Goal: Information Seeking & Learning: Learn about a topic

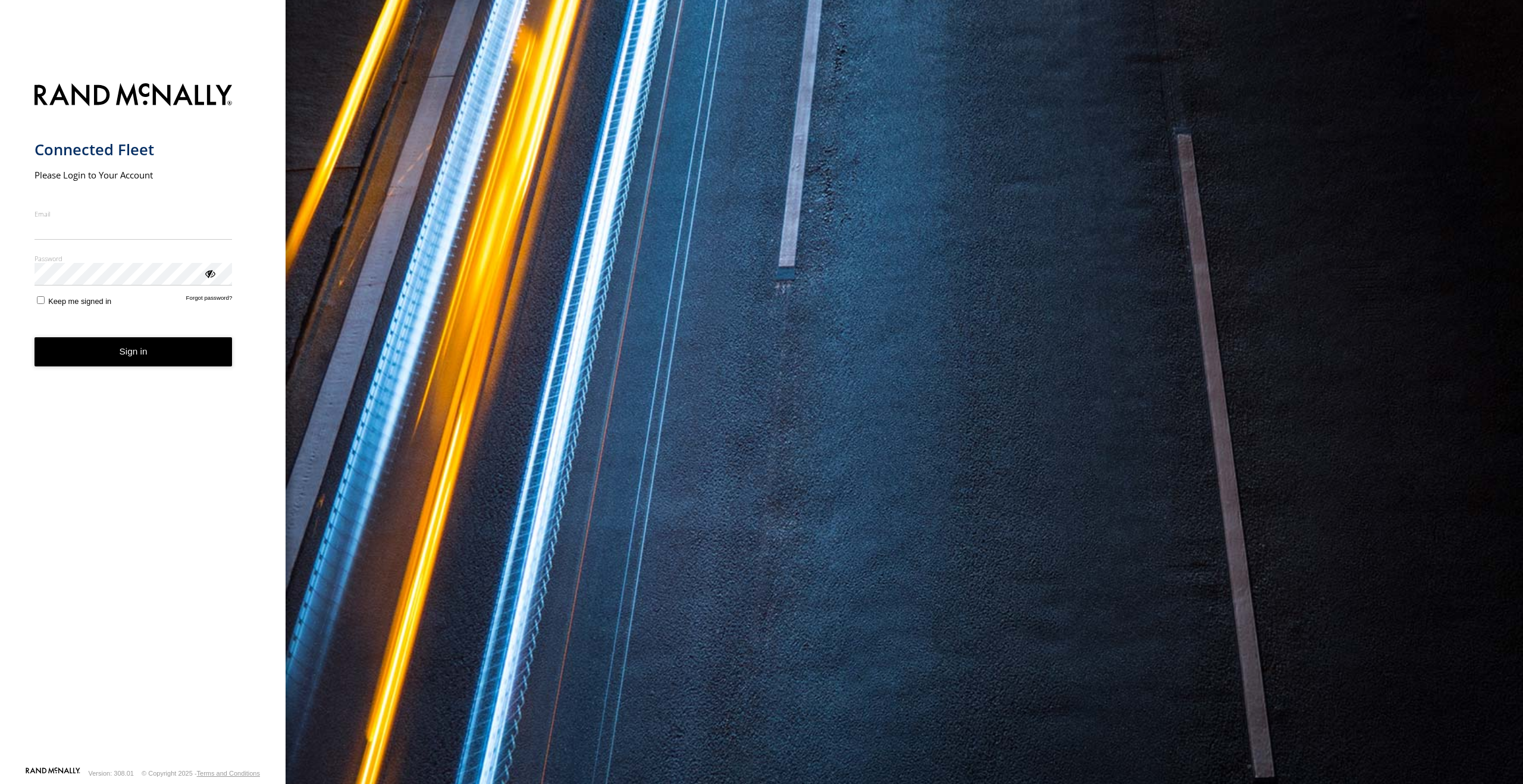
type input "**********"
click at [134, 366] on button "Sign in" at bounding box center [133, 351] width 199 height 29
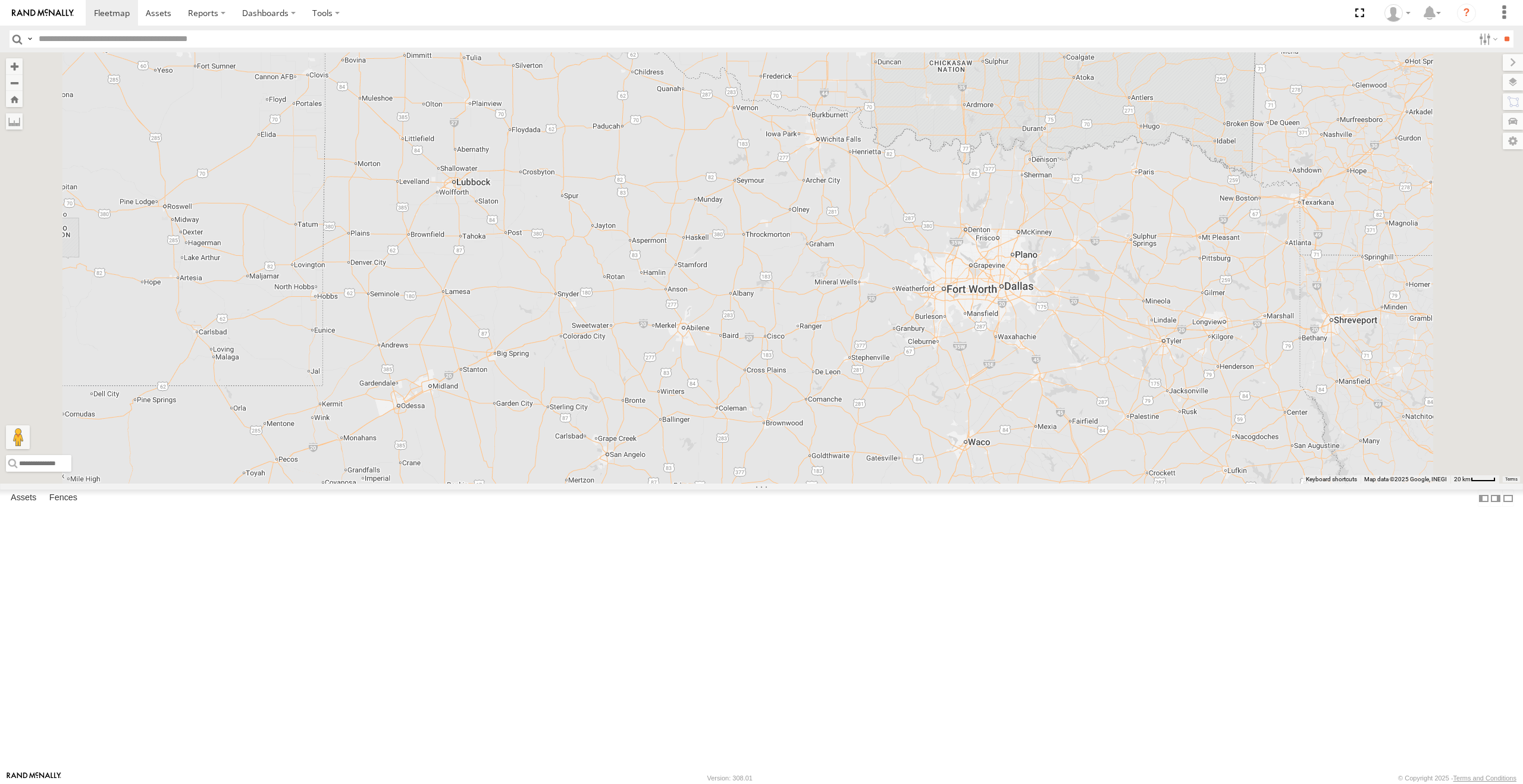
click at [0, 0] on link at bounding box center [0, 0] width 0 height 0
